Goal: Task Accomplishment & Management: Use online tool/utility

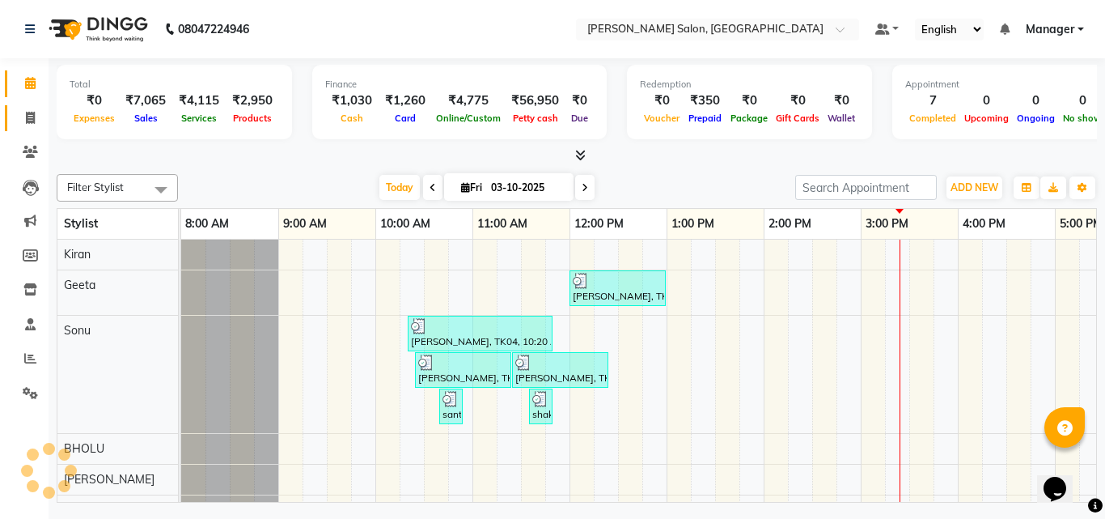
click at [30, 116] on icon at bounding box center [30, 118] width 9 height 12
select select "service"
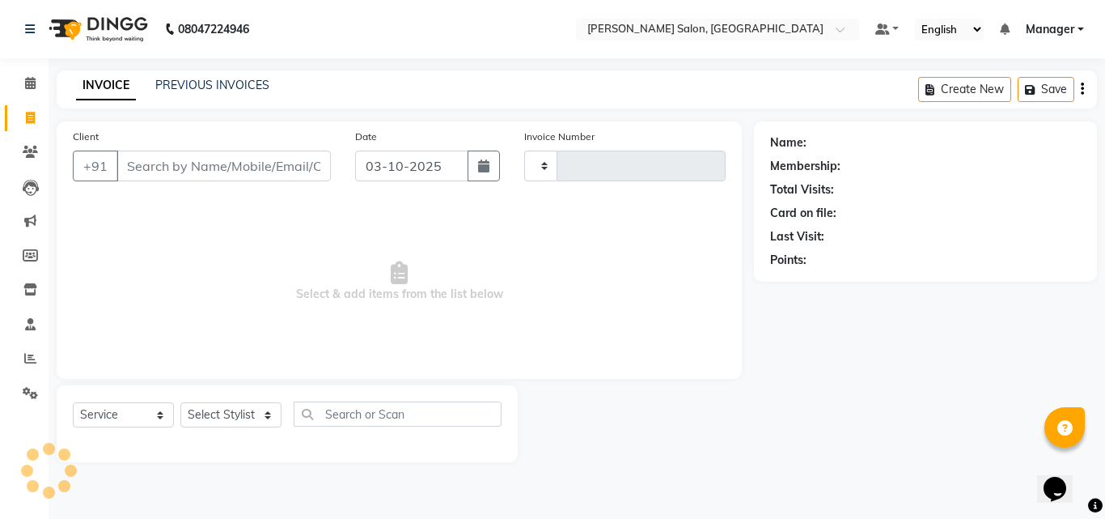
type input "4321"
select select "7229"
click at [332, 257] on span "Select & add items from the list below" at bounding box center [399, 282] width 653 height 162
click at [239, 163] on input "Client" at bounding box center [223, 165] width 214 height 31
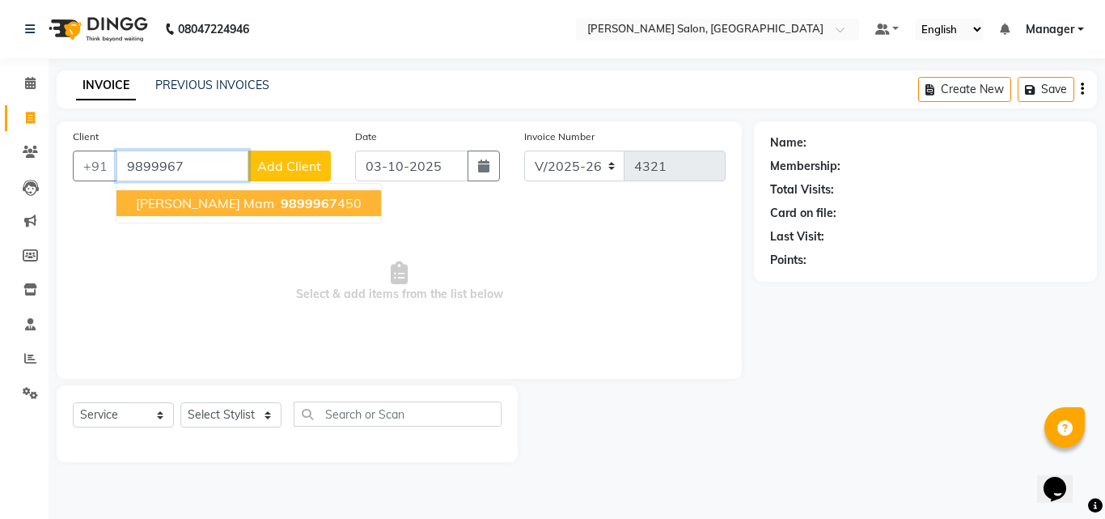
click at [280, 195] on ngb-highlight "9899967 450" at bounding box center [319, 203] width 84 height 16
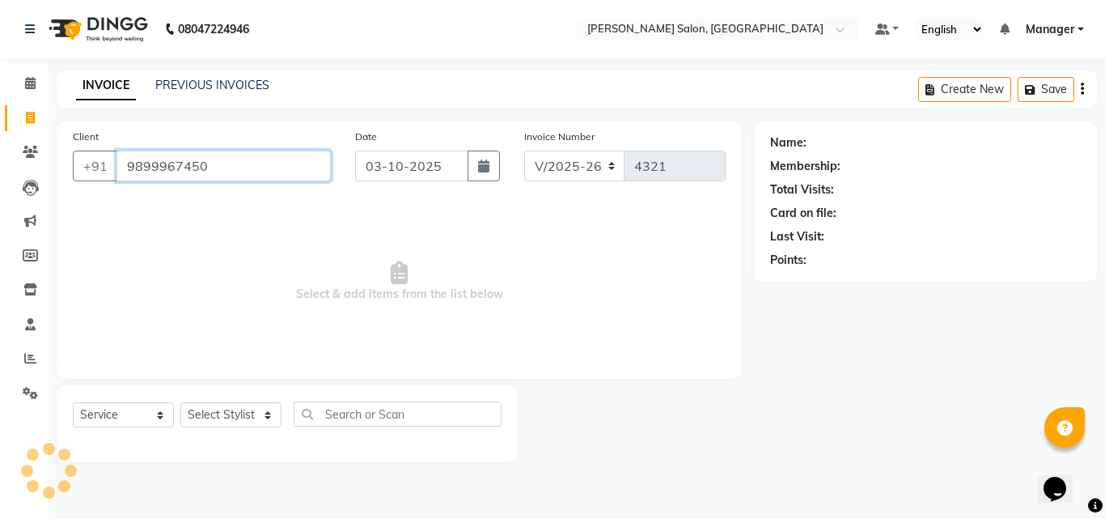
type input "9899967450"
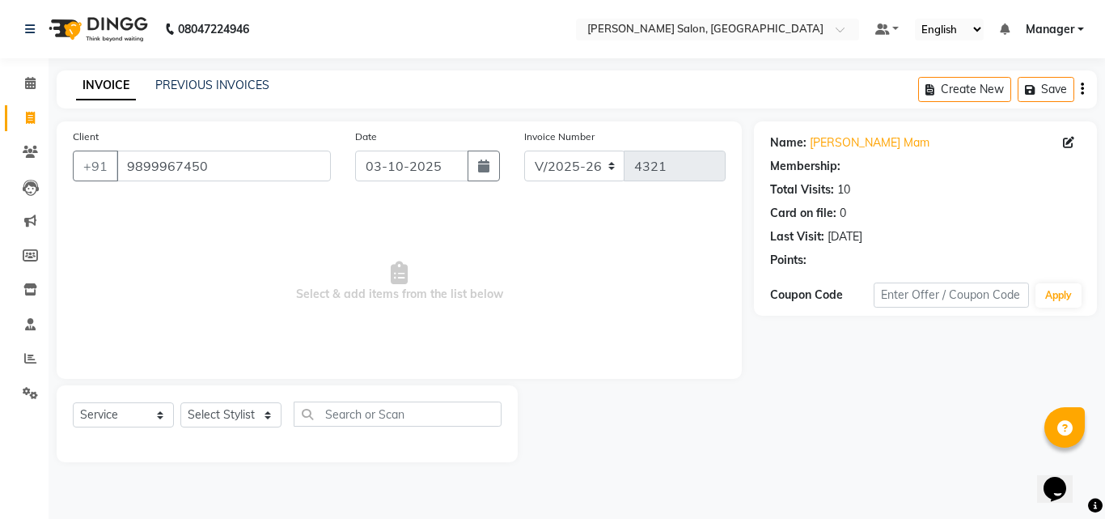
select select "1: Object"
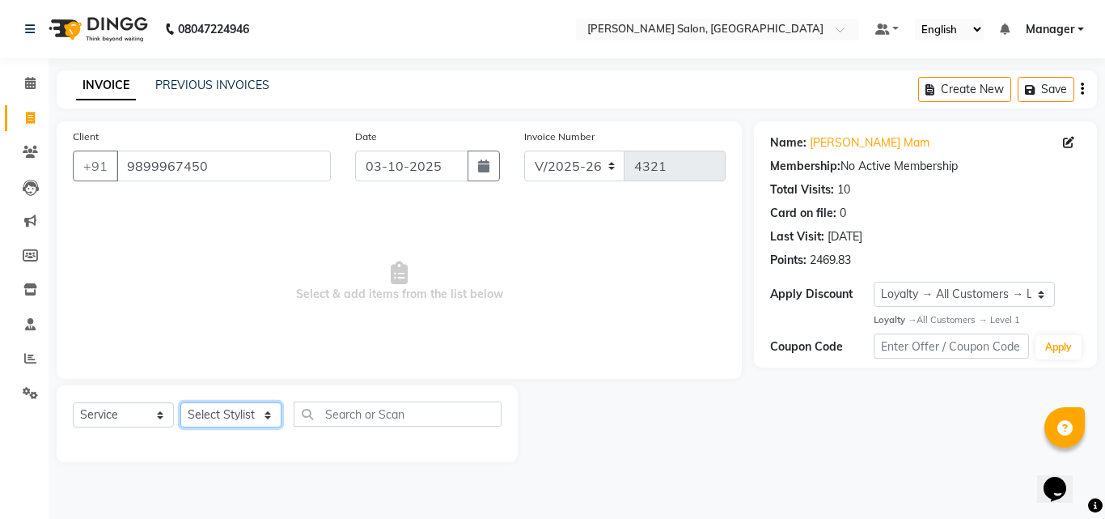
click at [264, 421] on select "Select Stylist BHOLU Geeta Hanif Jeetu JIYA SINGH Kiran LAXMAN PEDI Manager Moh…" at bounding box center [230, 414] width 101 height 25
select select "65237"
click at [180, 402] on select "Select Stylist BHOLU Geeta Hanif Jeetu JIYA SINGH Kiran LAXMAN PEDI Manager Moh…" at bounding box center [230, 414] width 101 height 25
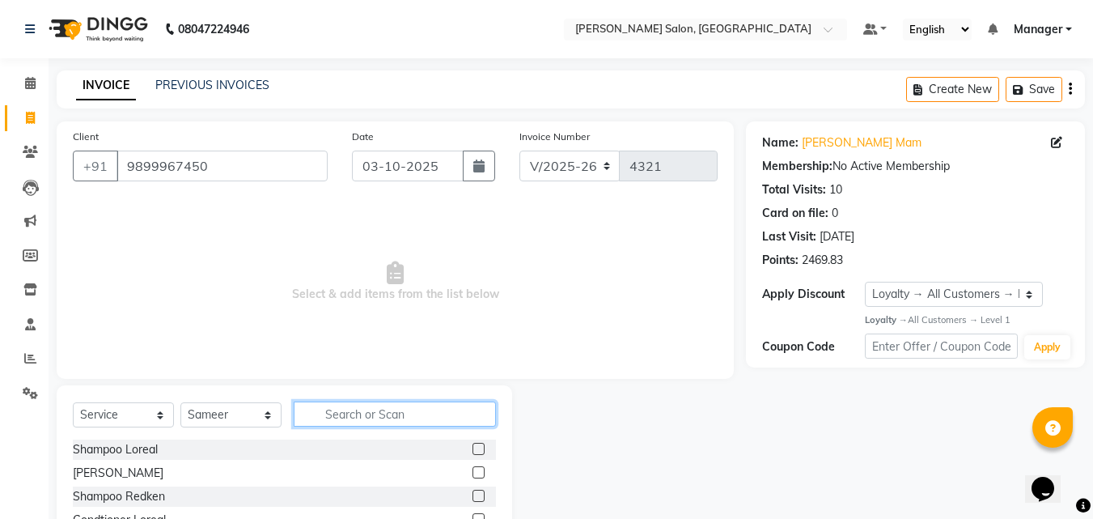
click at [366, 415] on input "text" at bounding box center [395, 413] width 202 height 25
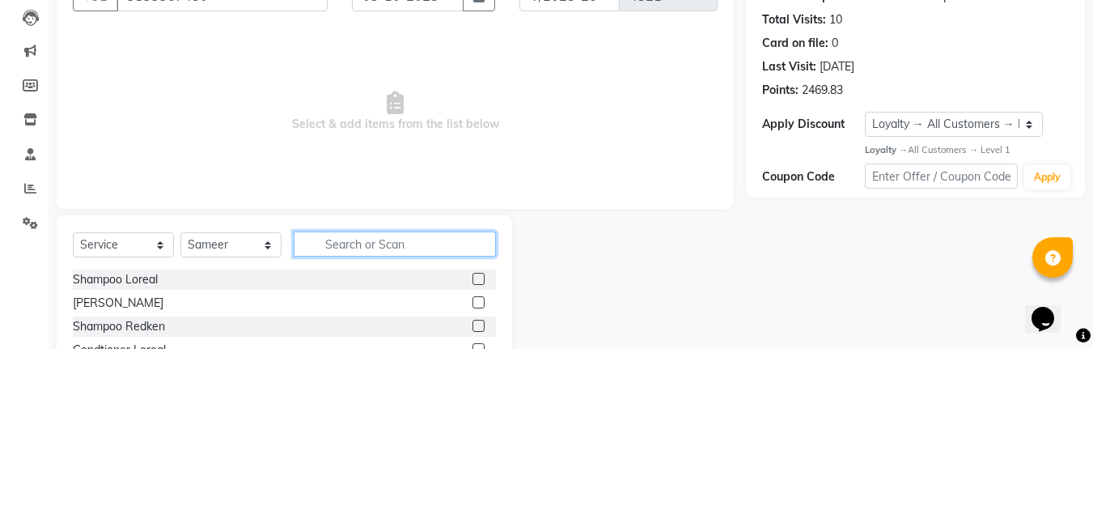
scroll to position [39, 0]
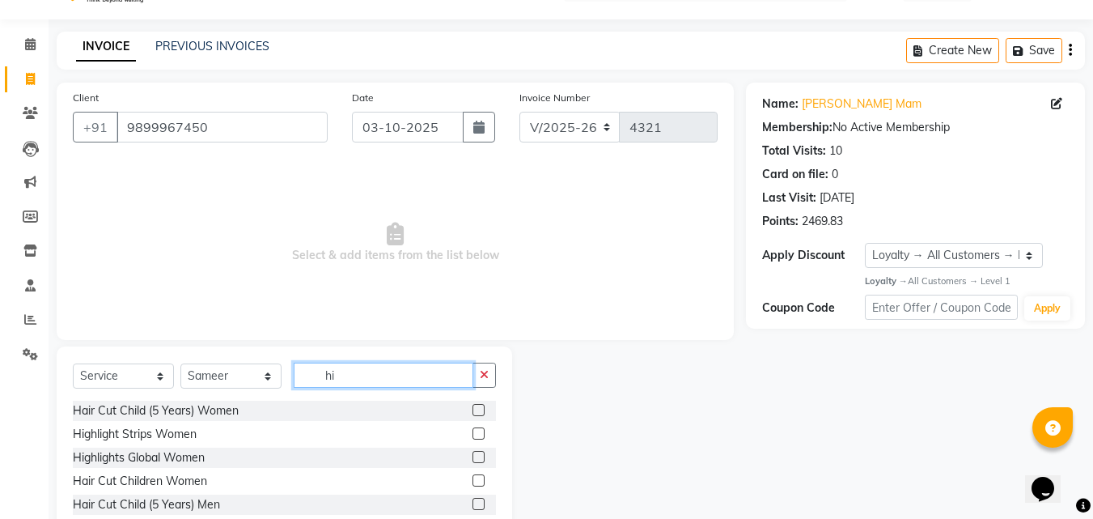
type input "hi"
click at [472, 457] on label at bounding box center [478, 457] width 12 height 12
click at [472, 457] on input "checkbox" at bounding box center [477, 457] width 11 height 11
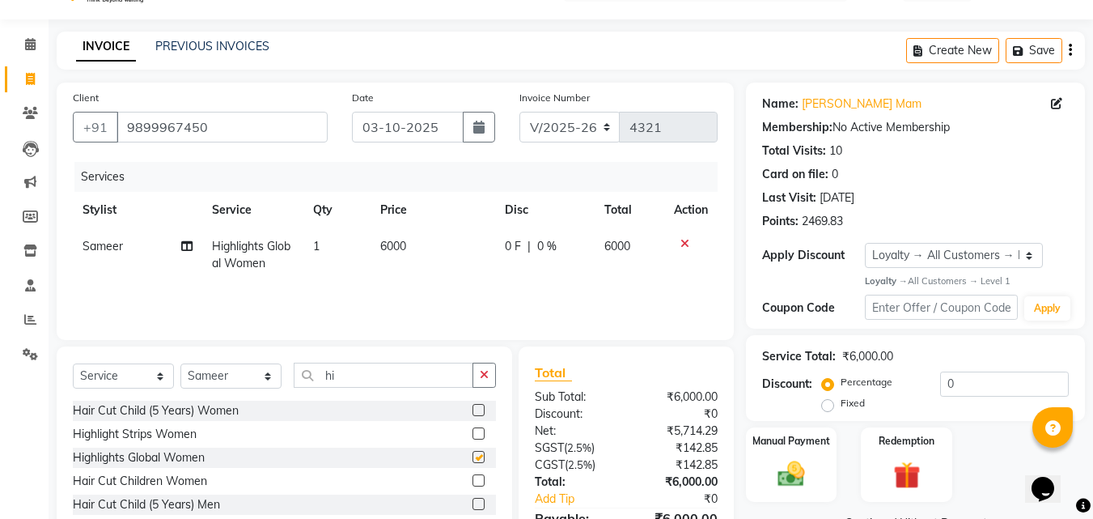
click at [426, 252] on td "6000" at bounding box center [433, 254] width 125 height 53
checkbox input "false"
select select "65237"
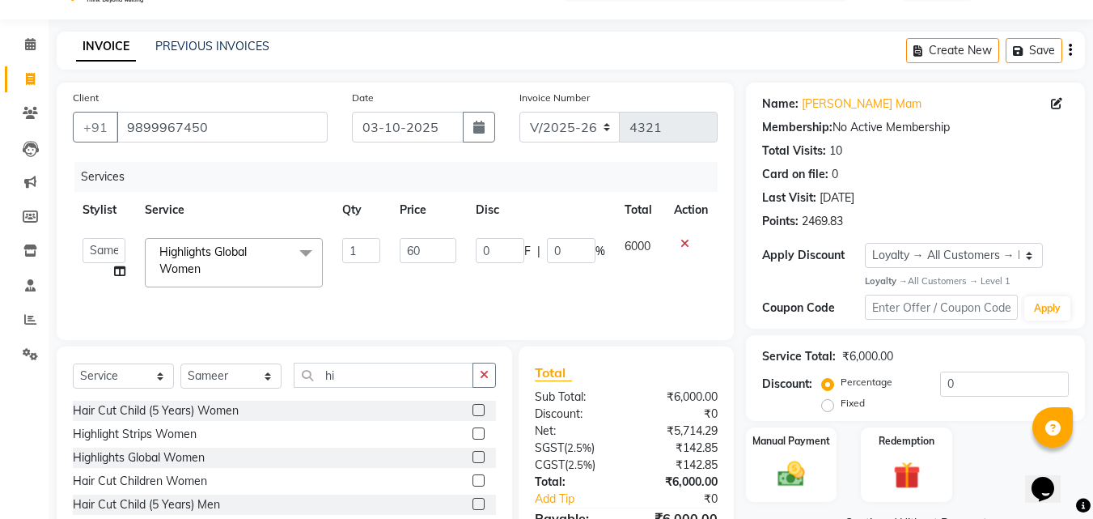
type input "6"
type input "10500"
click at [578, 290] on div "Services Stylist Service Qty Price Disc Total Action BHOLU Geeta Hanif Jeetu JI…" at bounding box center [395, 243] width 645 height 162
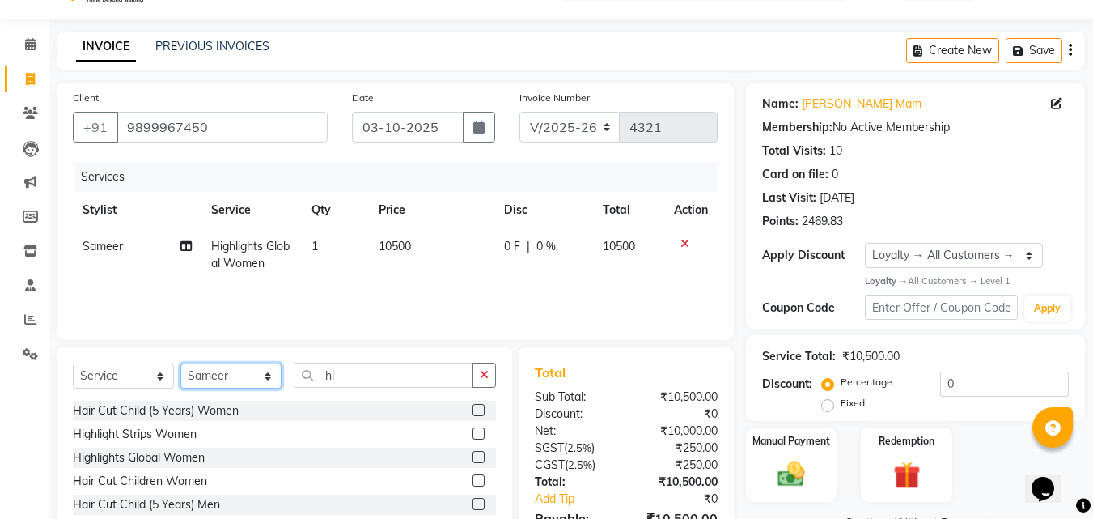
click at [273, 381] on select "Select Stylist BHOLU Geeta Hanif Jeetu JIYA SINGH Kiran LAXMAN PEDI Manager Moh…" at bounding box center [230, 375] width 101 height 25
click at [276, 368] on select "Select Stylist BHOLU Geeta Hanif Jeetu JIYA SINGH Kiran LAXMAN PEDI Manager Moh…" at bounding box center [230, 375] width 101 height 25
click at [265, 382] on select "Select Stylist BHOLU Geeta Hanif Jeetu JIYA SINGH Kiran LAXMAN PEDI Manager Moh…" at bounding box center [230, 375] width 101 height 25
select select "63511"
click at [180, 363] on select "Select Stylist BHOLU Geeta Hanif Jeetu JIYA SINGH Kiran LAXMAN PEDI Manager Moh…" at bounding box center [230, 375] width 101 height 25
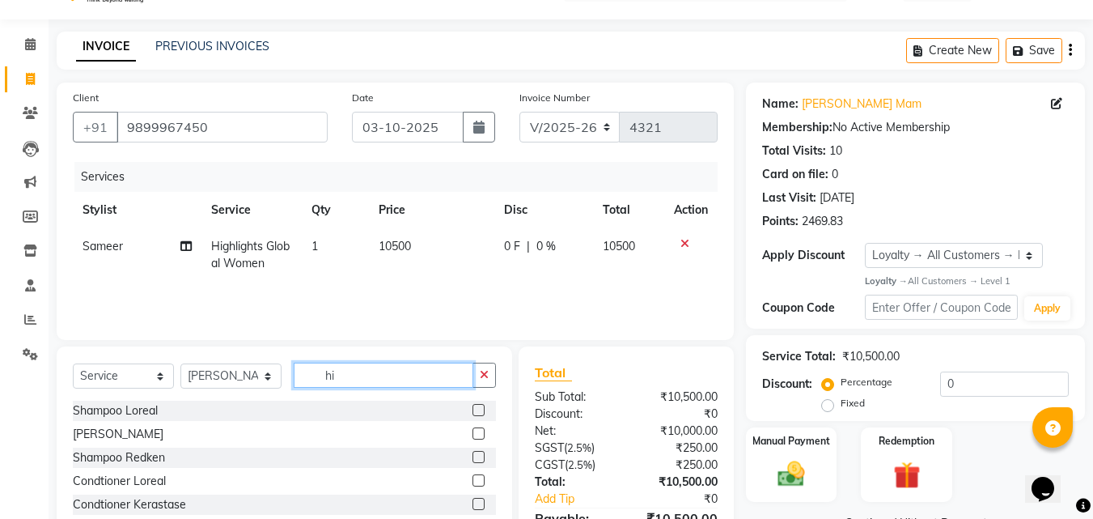
click at [364, 372] on input "hi" at bounding box center [384, 374] width 180 height 25
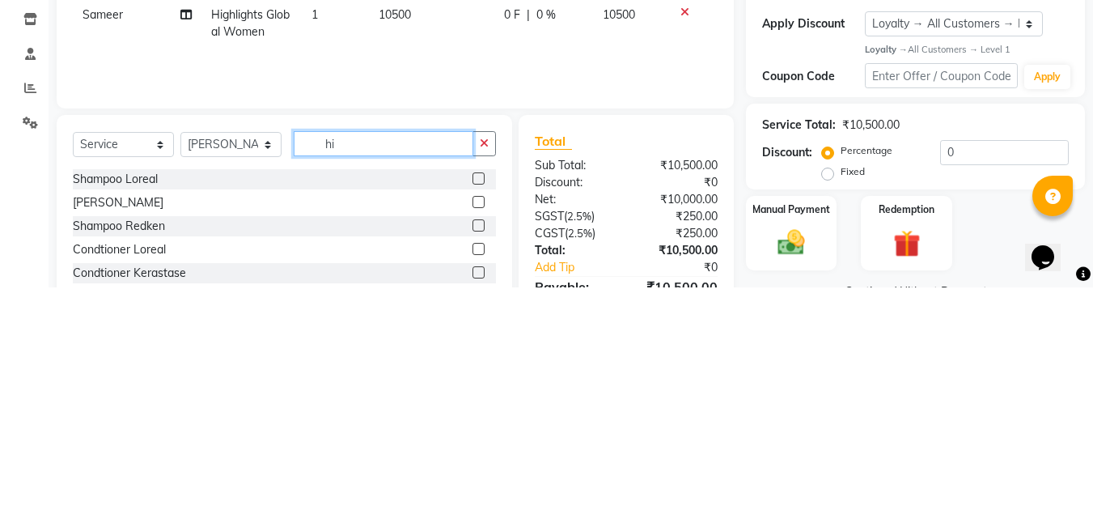
type input "h"
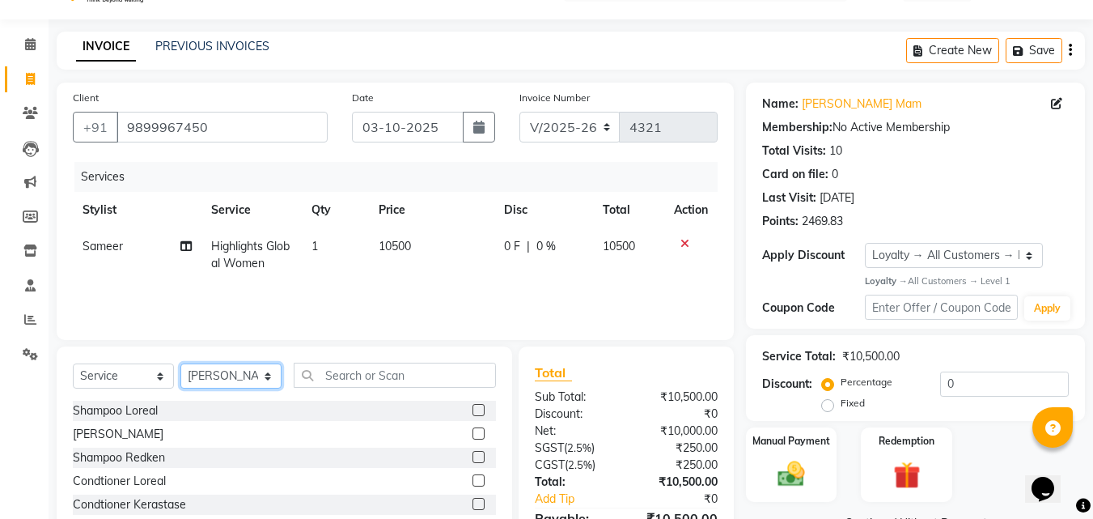
click at [270, 383] on select "Select Stylist BHOLU Geeta Hanif Jeetu JIYA SINGH Kiran LAXMAN PEDI Manager Moh…" at bounding box center [230, 375] width 101 height 25
select select "64903"
click at [180, 363] on select "Select Stylist BHOLU Geeta Hanif Jeetu JIYA SINGH Kiran LAXMAN PEDI Manager Moh…" at bounding box center [230, 375] width 101 height 25
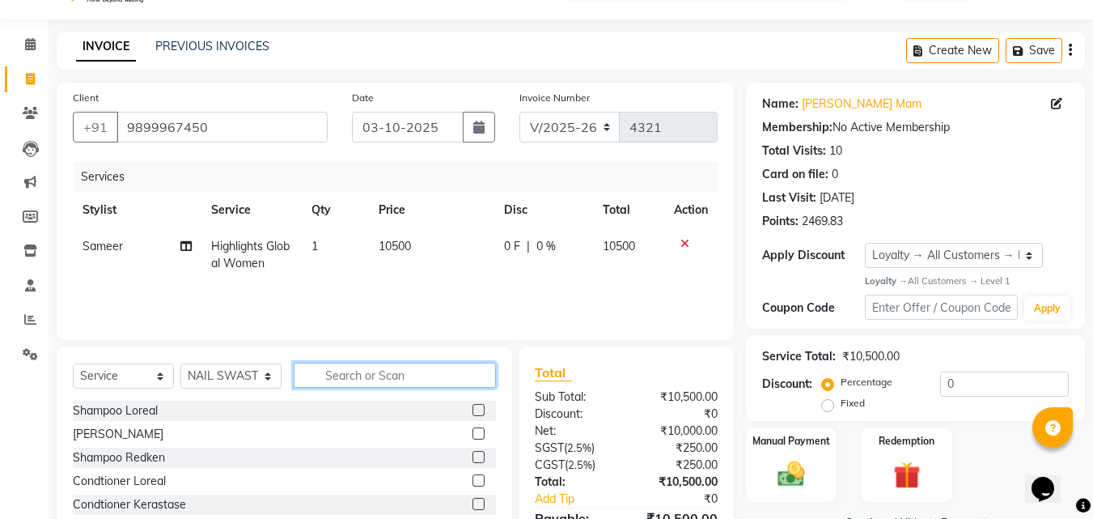
click at [383, 378] on input "text" at bounding box center [395, 374] width 202 height 25
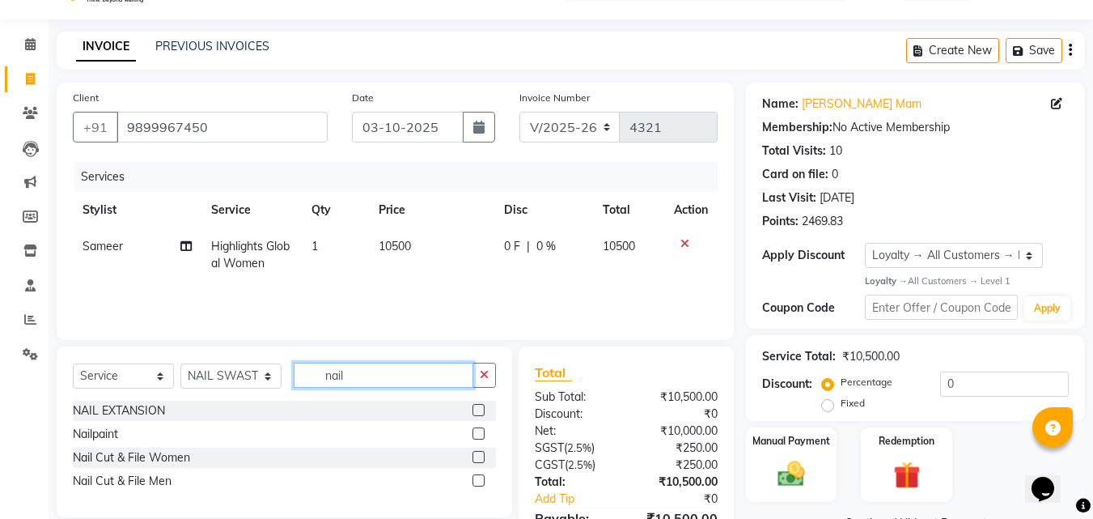
type input "nail"
click at [480, 410] on label at bounding box center [478, 410] width 12 height 12
click at [480, 410] on input "checkbox" at bounding box center [477, 410] width 11 height 11
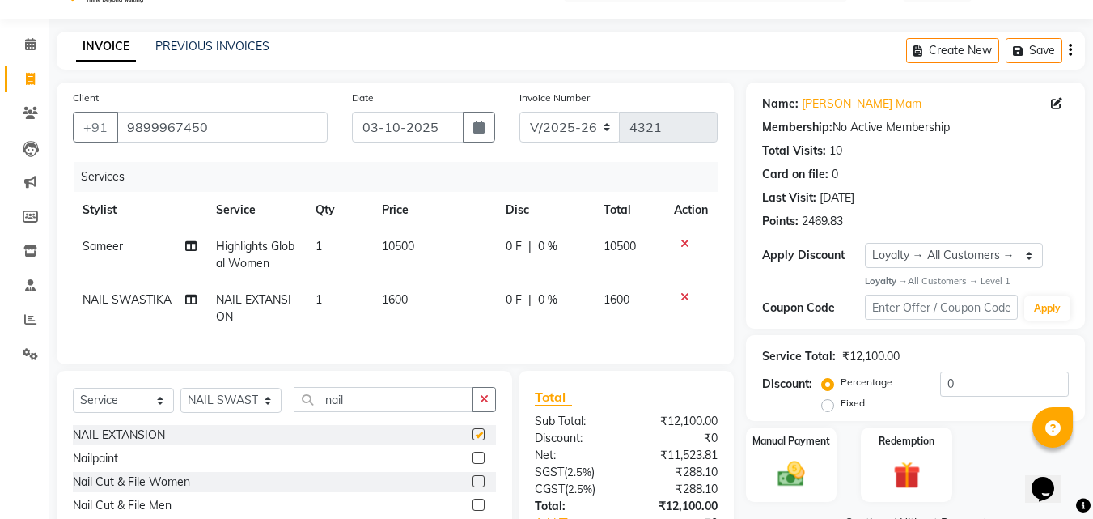
checkbox input "false"
click at [419, 307] on td "1600" at bounding box center [434, 308] width 124 height 53
select select "64903"
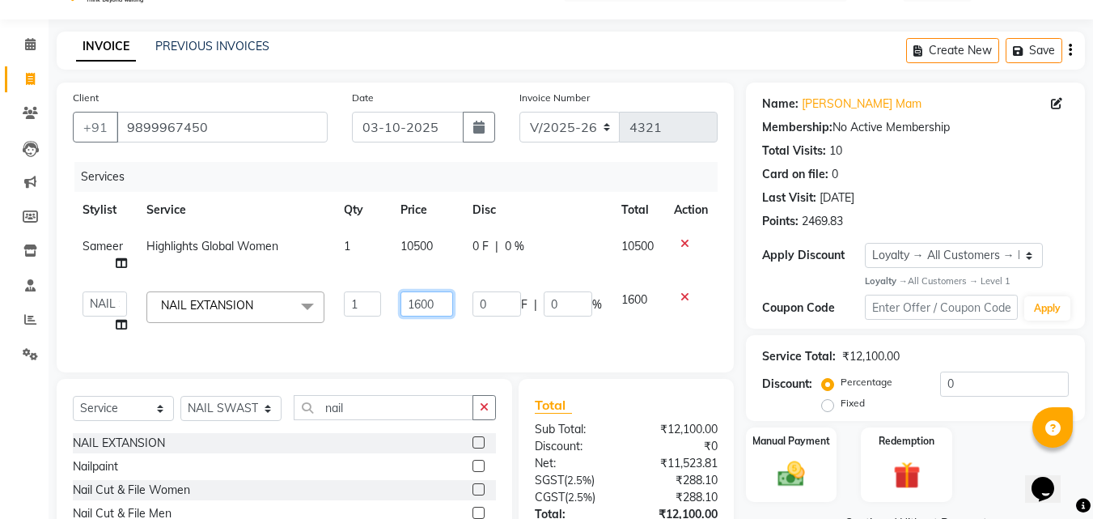
click at [441, 303] on input "1600" at bounding box center [426, 303] width 53 height 25
type input "1550"
click at [448, 247] on td "10500" at bounding box center [427, 254] width 72 height 53
select select "65237"
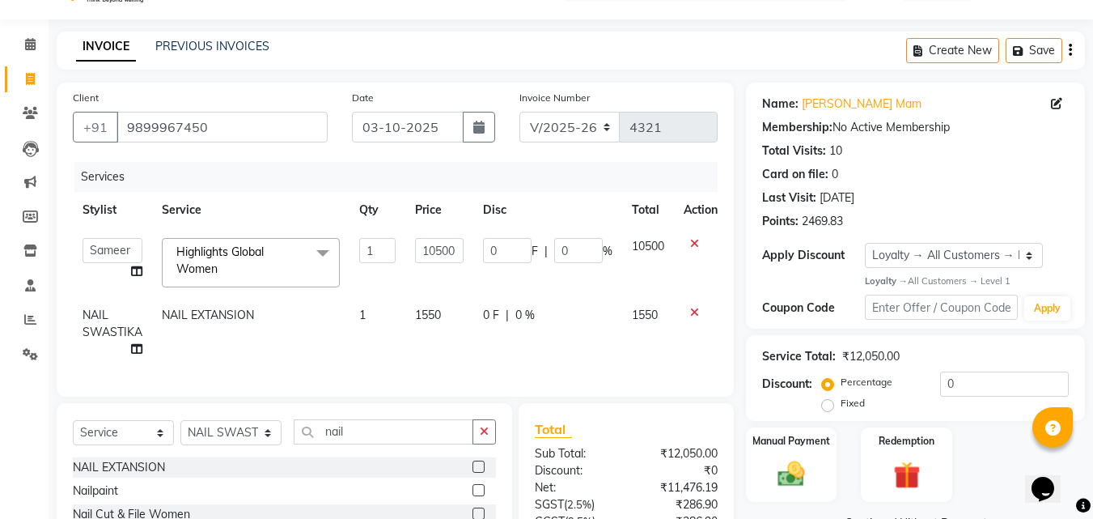
click at [475, 252] on td "0 F | 0 %" at bounding box center [547, 262] width 149 height 69
click at [449, 252] on input "10500" at bounding box center [439, 250] width 49 height 25
click at [451, 250] on input "10500" at bounding box center [439, 250] width 49 height 25
click at [474, 255] on tr "BHOLU Geeta Hanif Jeetu JIYA SINGH Kiran LAXMAN PEDI Manager Mohit NAIL SWASTIK…" at bounding box center [400, 262] width 654 height 69
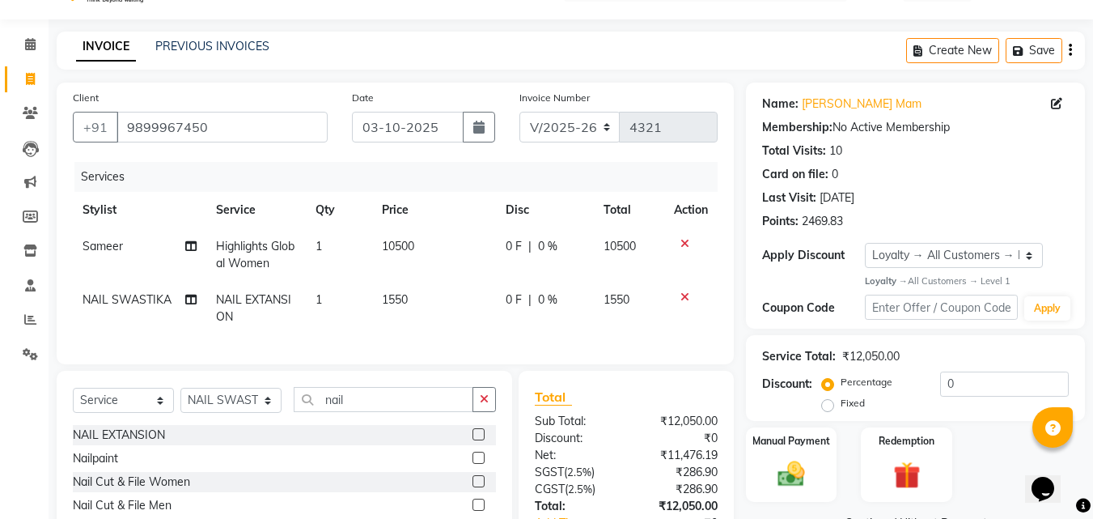
click at [444, 244] on td "10500" at bounding box center [434, 254] width 124 height 53
select select "65237"
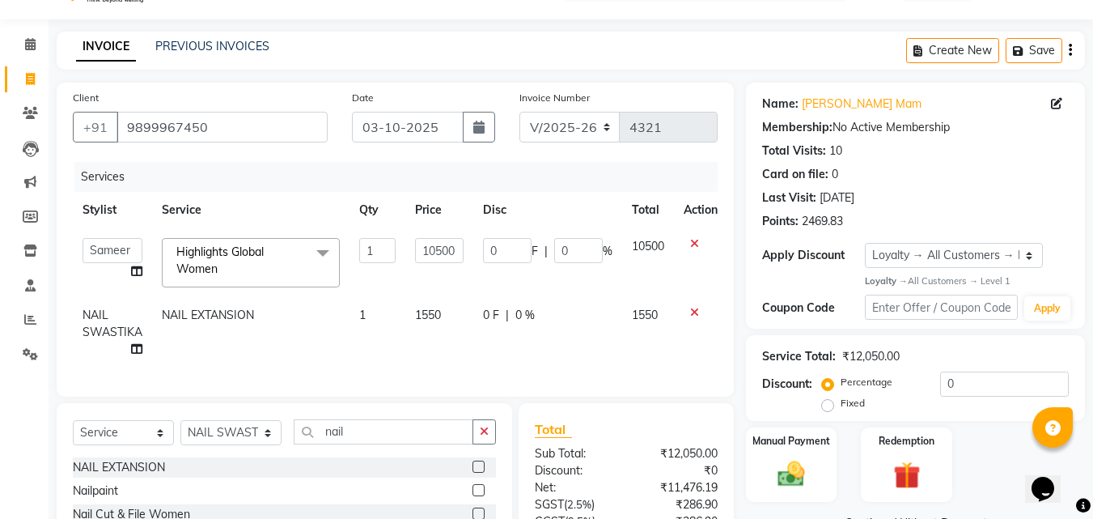
click at [474, 257] on td "0 F | 0 %" at bounding box center [547, 262] width 149 height 69
click at [447, 257] on input "10500" at bounding box center [439, 250] width 49 height 25
type input "0"
click at [447, 251] on input "0" at bounding box center [439, 250] width 49 height 25
type input "11025"
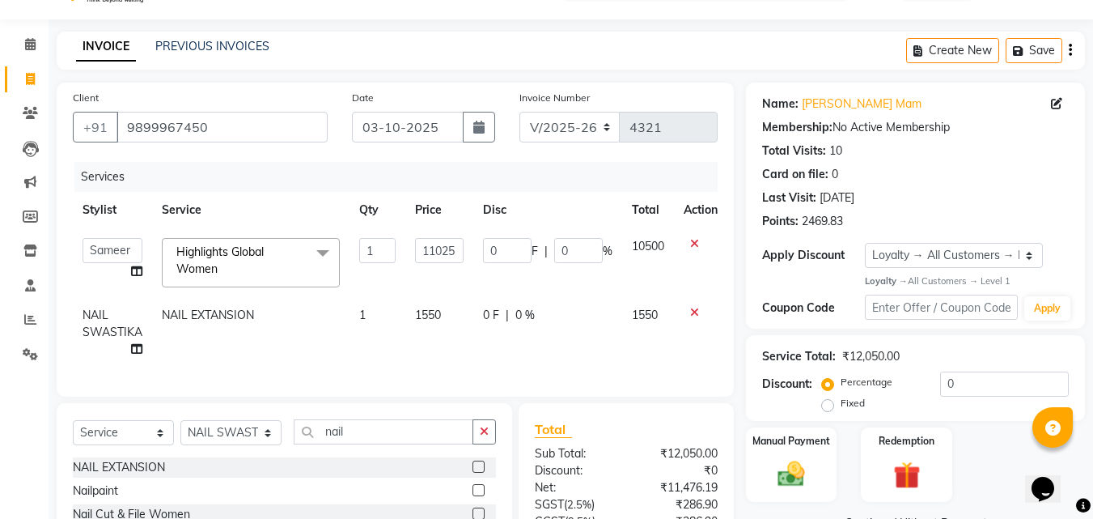
click at [598, 356] on div "Services Stylist Service Qty Price Disc Total Action BHOLU Geeta Hanif Jeetu JI…" at bounding box center [395, 271] width 645 height 218
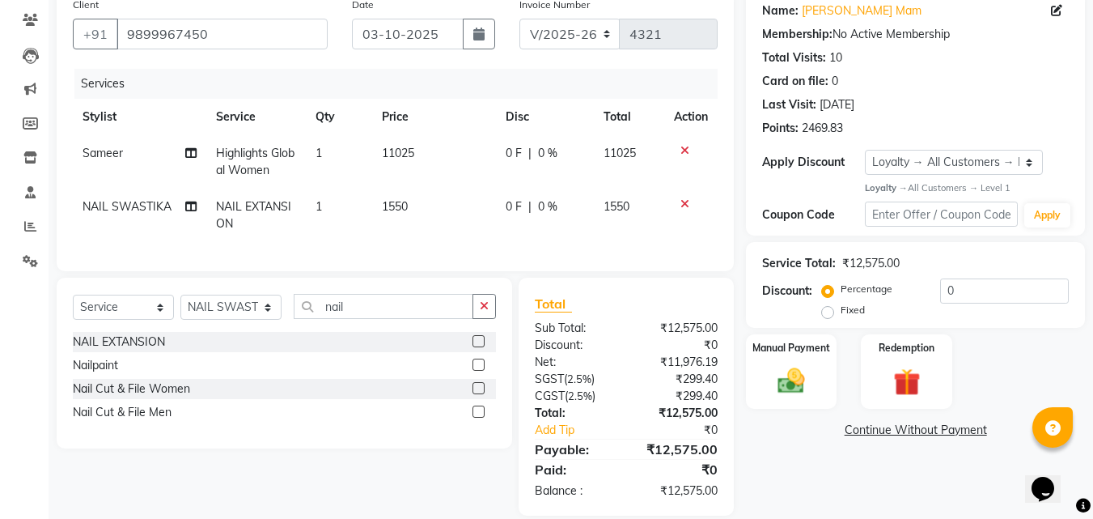
scroll to position [165, 0]
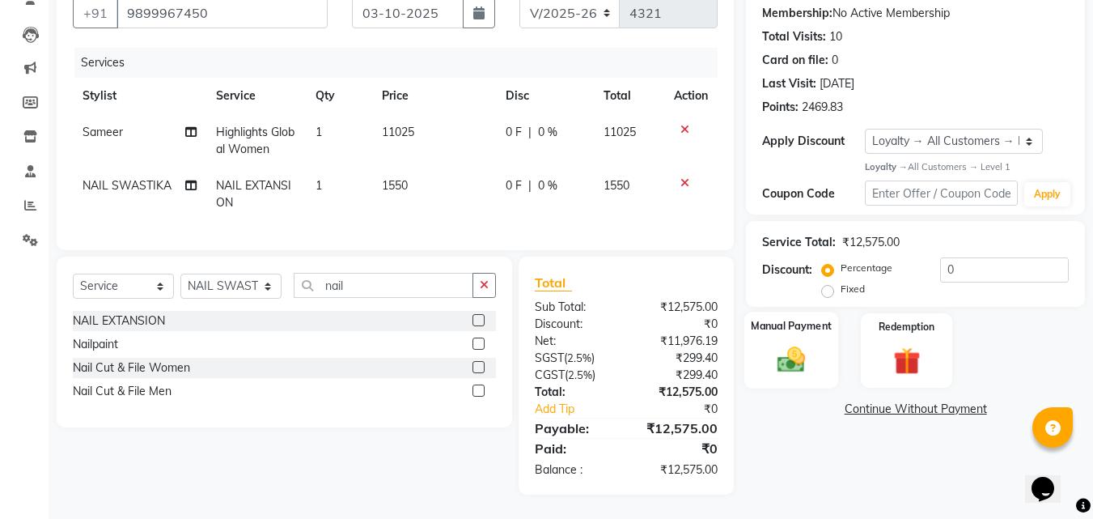
click at [781, 345] on img at bounding box center [791, 360] width 45 height 32
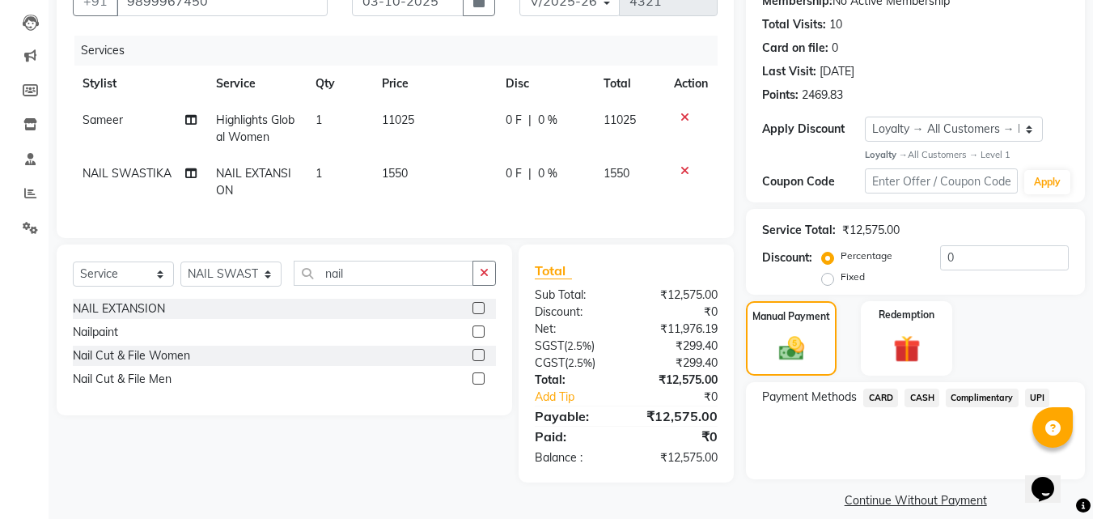
click at [1037, 397] on span "UPI" at bounding box center [1037, 397] width 25 height 19
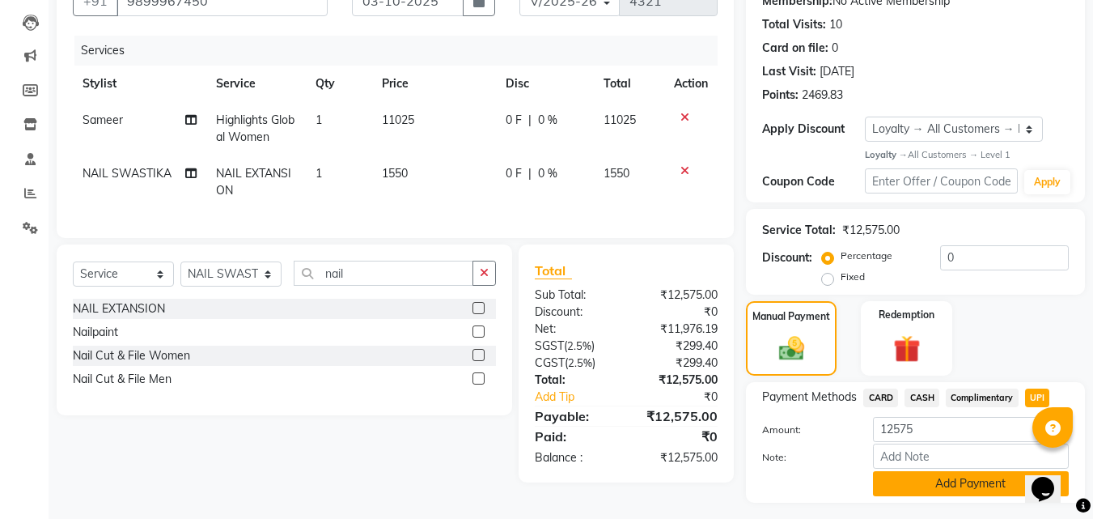
click at [959, 486] on button "Add Payment" at bounding box center [971, 483] width 196 height 25
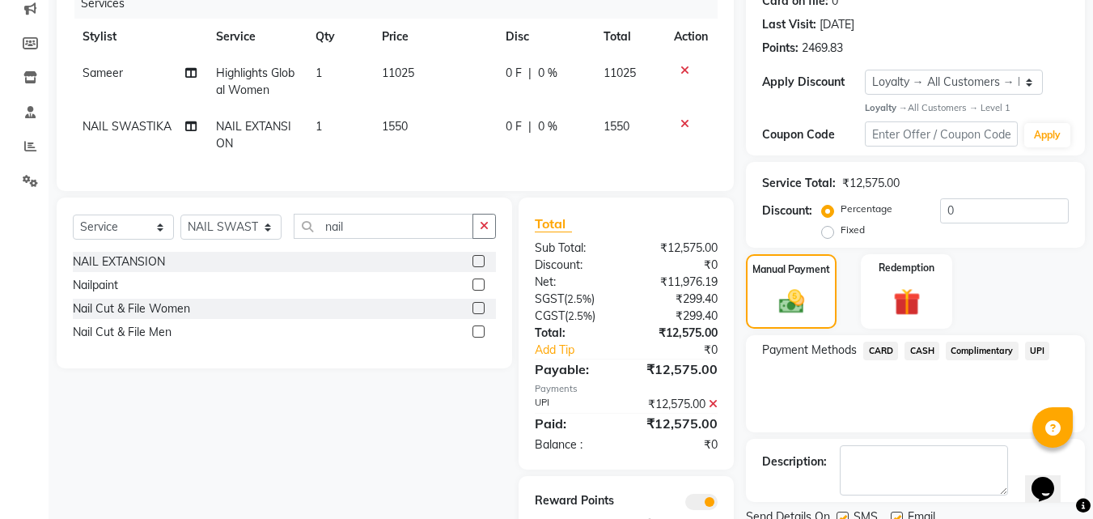
scroll to position [296, 0]
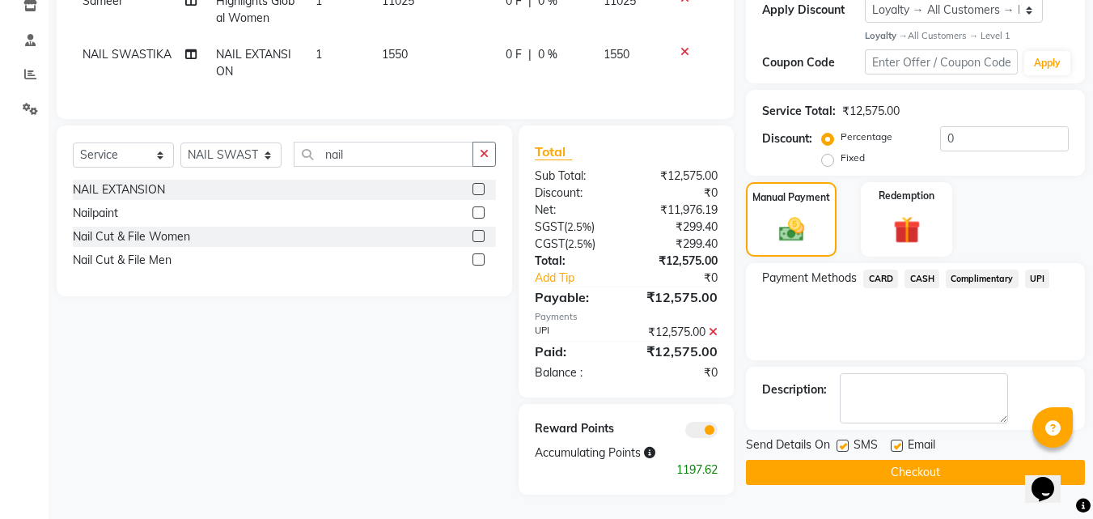
click at [942, 461] on button "Checkout" at bounding box center [915, 471] width 339 height 25
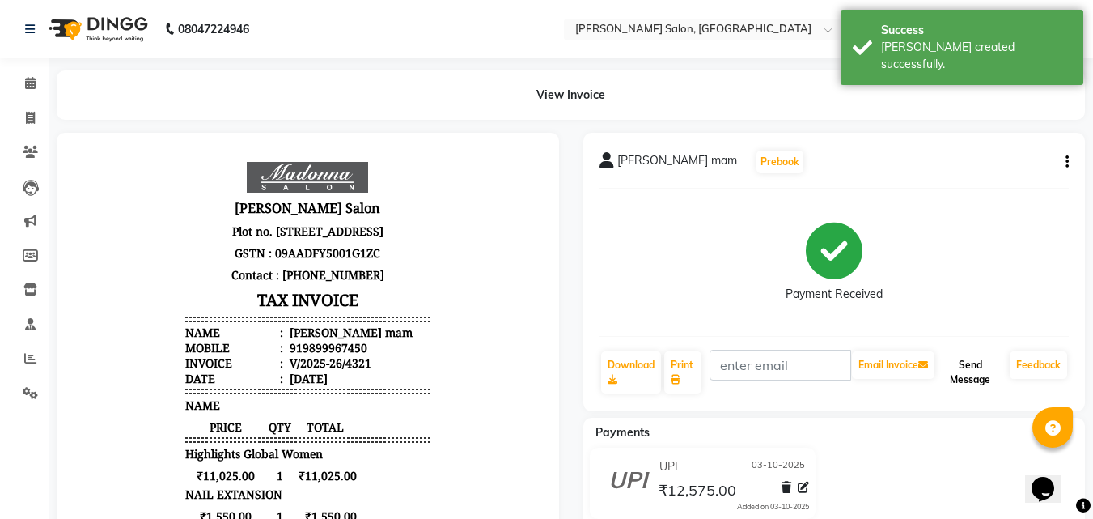
click at [971, 376] on button "Send Message" at bounding box center [971, 372] width 66 height 42
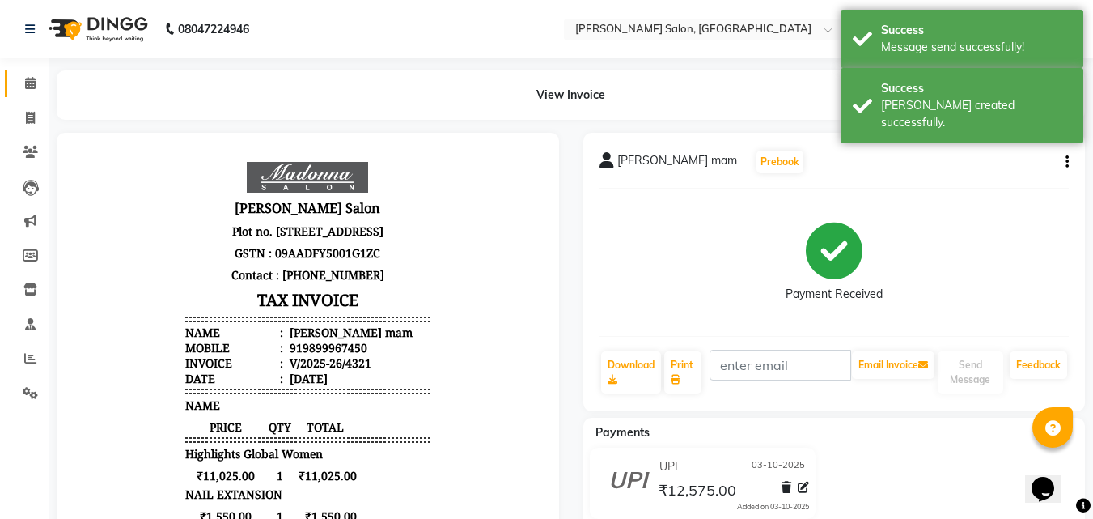
click at [30, 83] on icon at bounding box center [30, 83] width 11 height 12
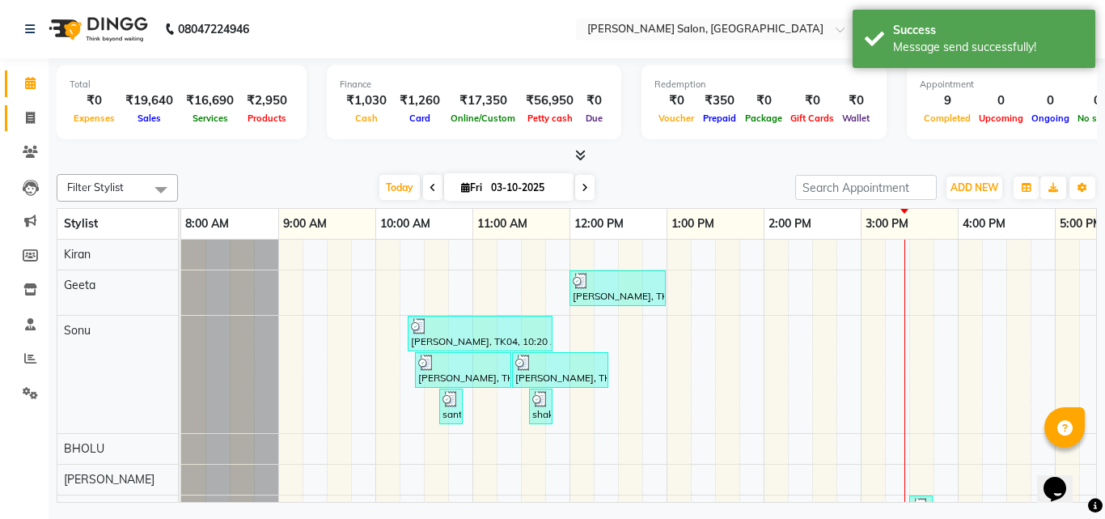
click at [30, 129] on link "Invoice" at bounding box center [24, 118] width 39 height 27
select select "service"
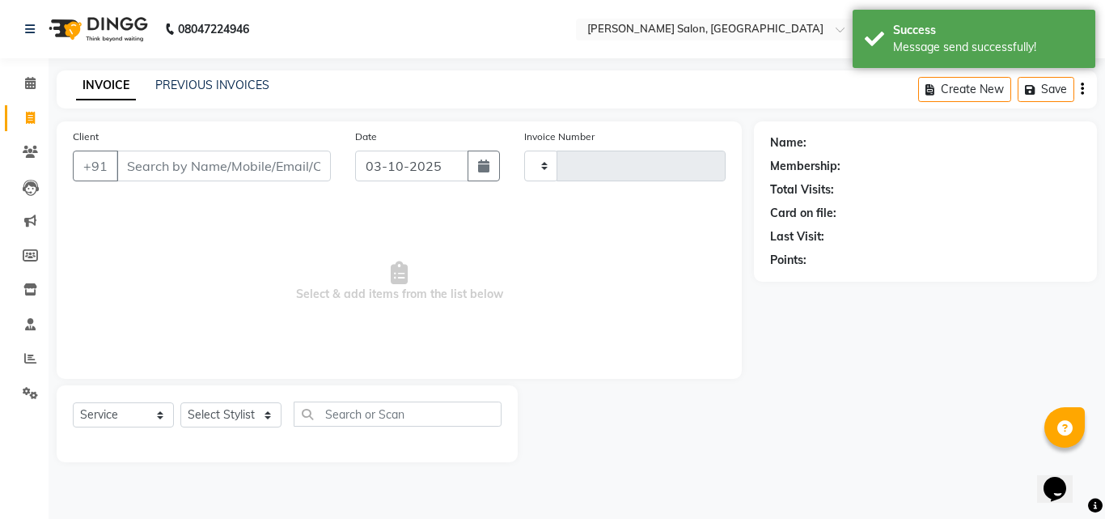
type input "4322"
select select "7229"
click at [15, 87] on link "Calendar" at bounding box center [24, 83] width 39 height 27
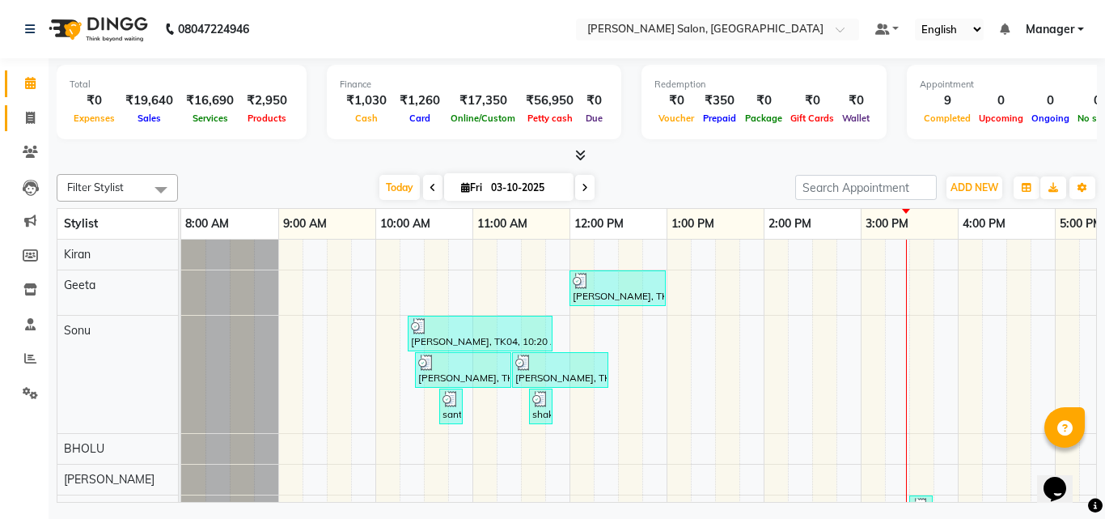
click at [30, 117] on icon at bounding box center [30, 118] width 9 height 12
select select "service"
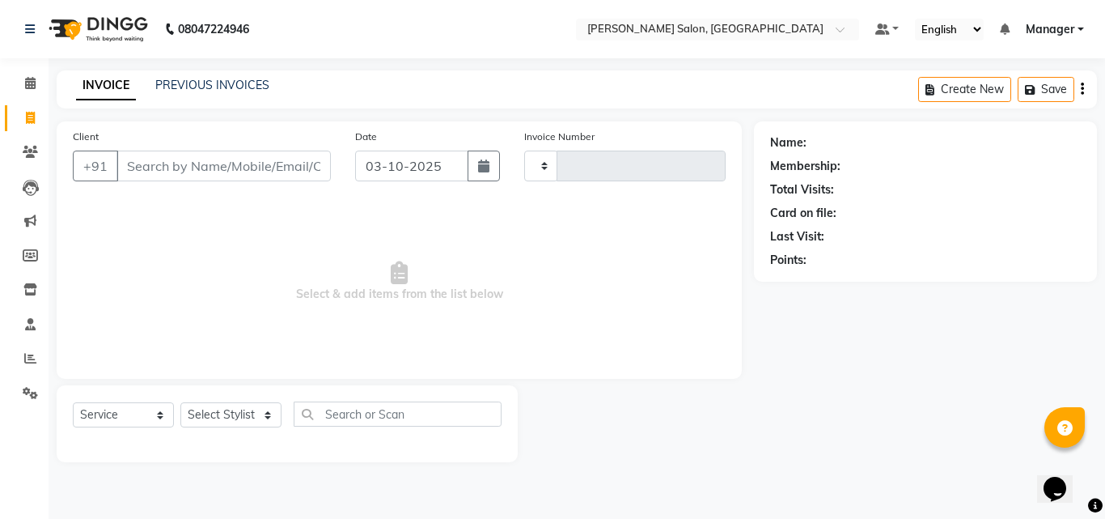
type input "4322"
click at [28, 77] on icon at bounding box center [30, 83] width 11 height 12
